Goal: Transaction & Acquisition: Download file/media

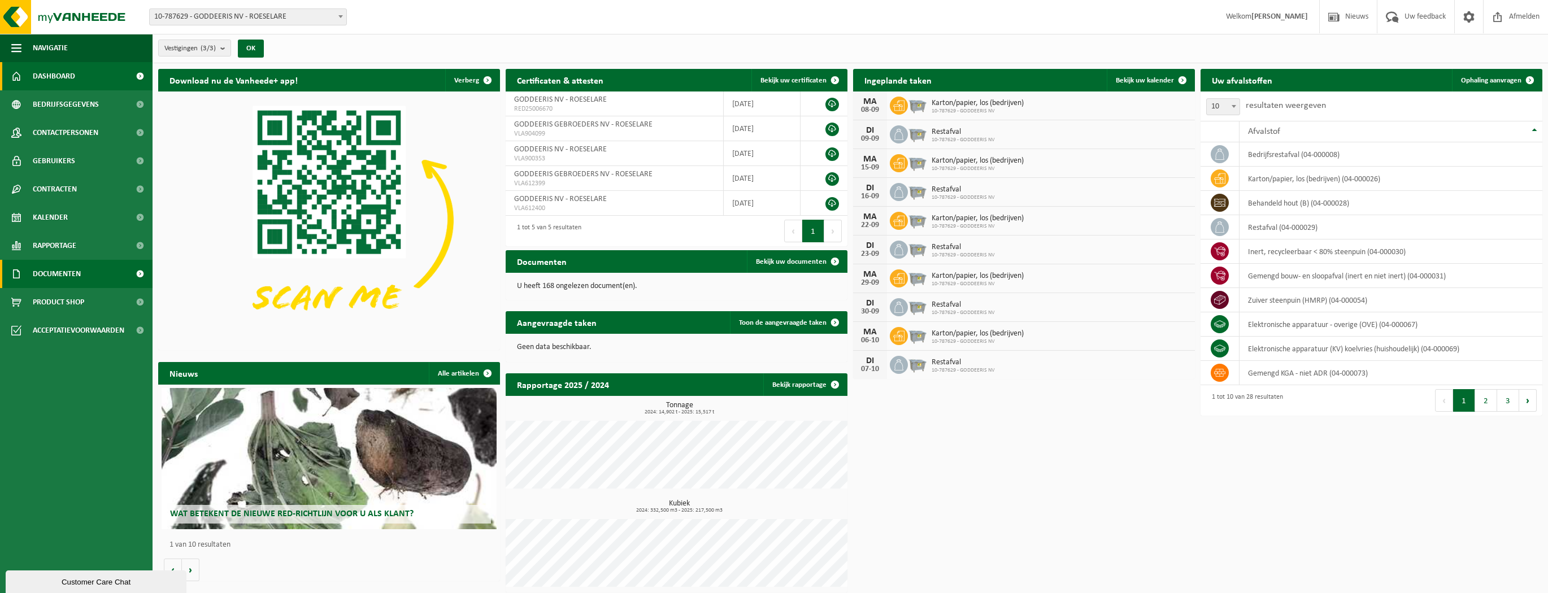
click at [55, 272] on span "Documenten" at bounding box center [57, 274] width 48 height 28
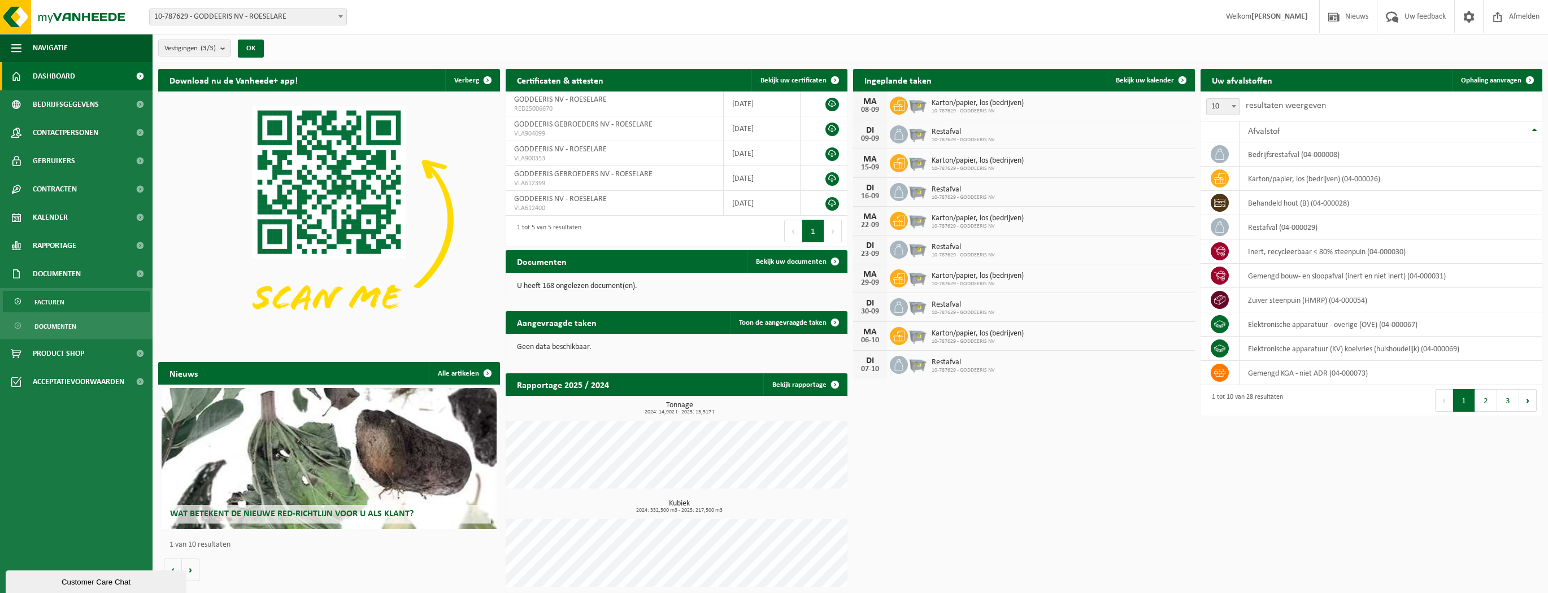
click at [54, 302] on span "Facturen" at bounding box center [49, 301] width 30 height 21
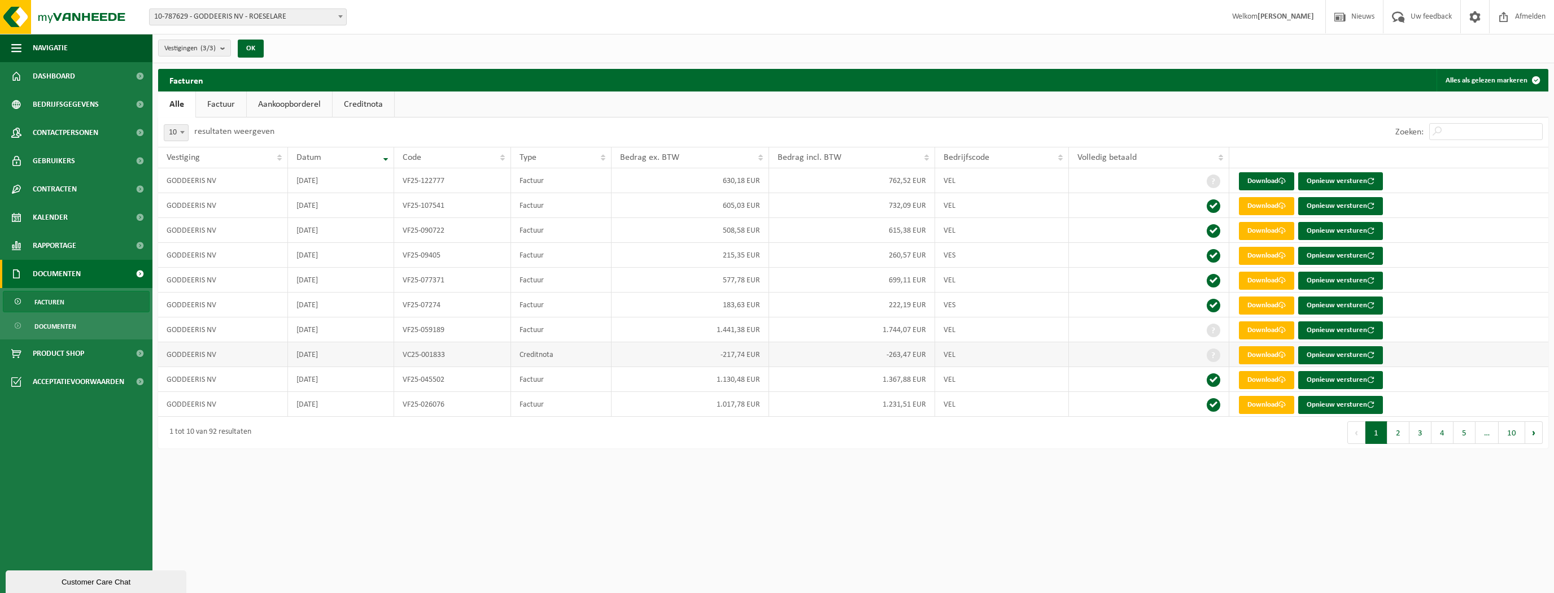
click at [207, 350] on td "GODDEERIS NV" at bounding box center [223, 354] width 130 height 25
click at [1253, 359] on link "Download" at bounding box center [1266, 355] width 55 height 18
